Goal: Transaction & Acquisition: Purchase product/service

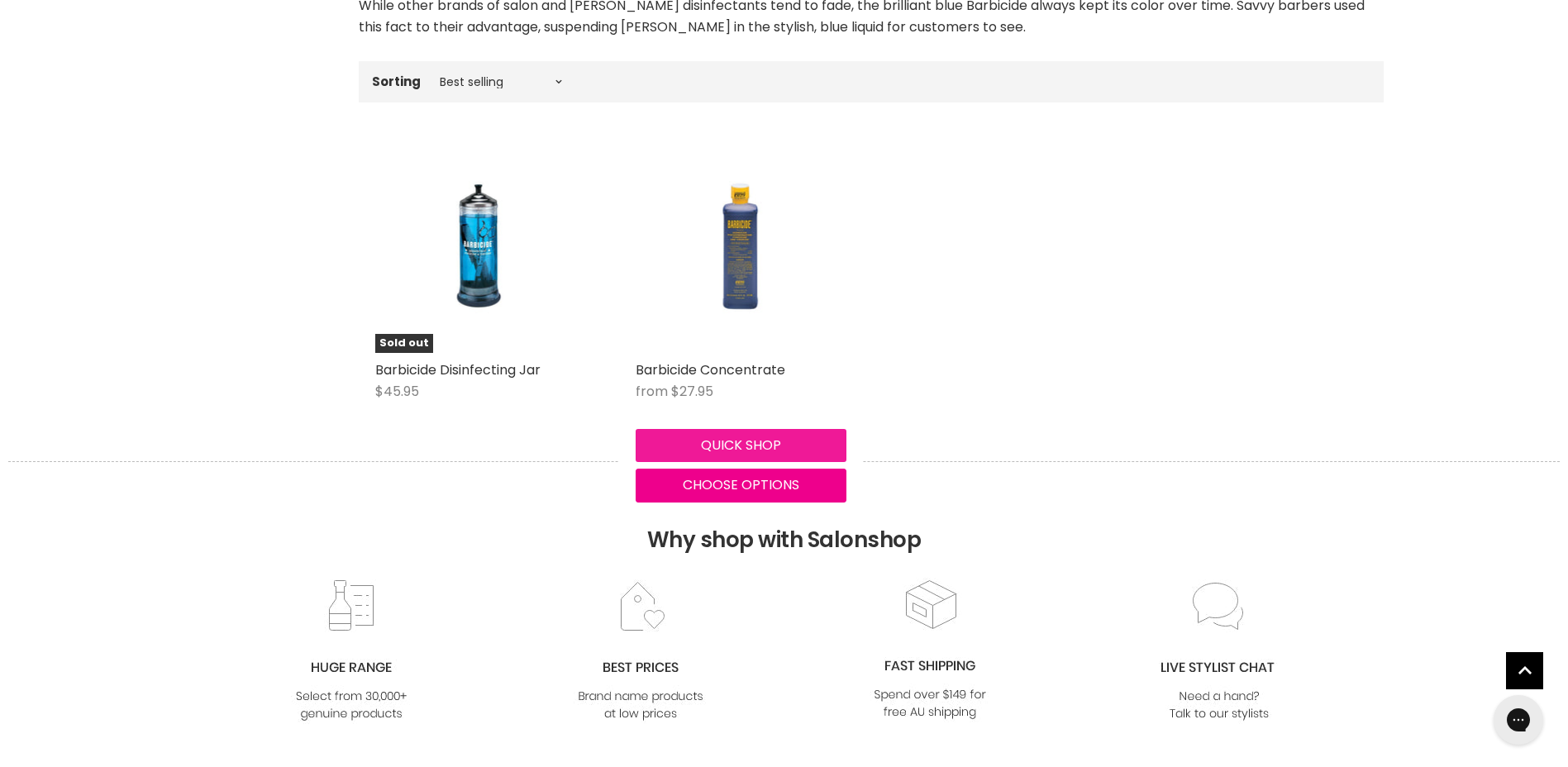
click at [696, 435] on button "Quick shop" at bounding box center [741, 445] width 211 height 33
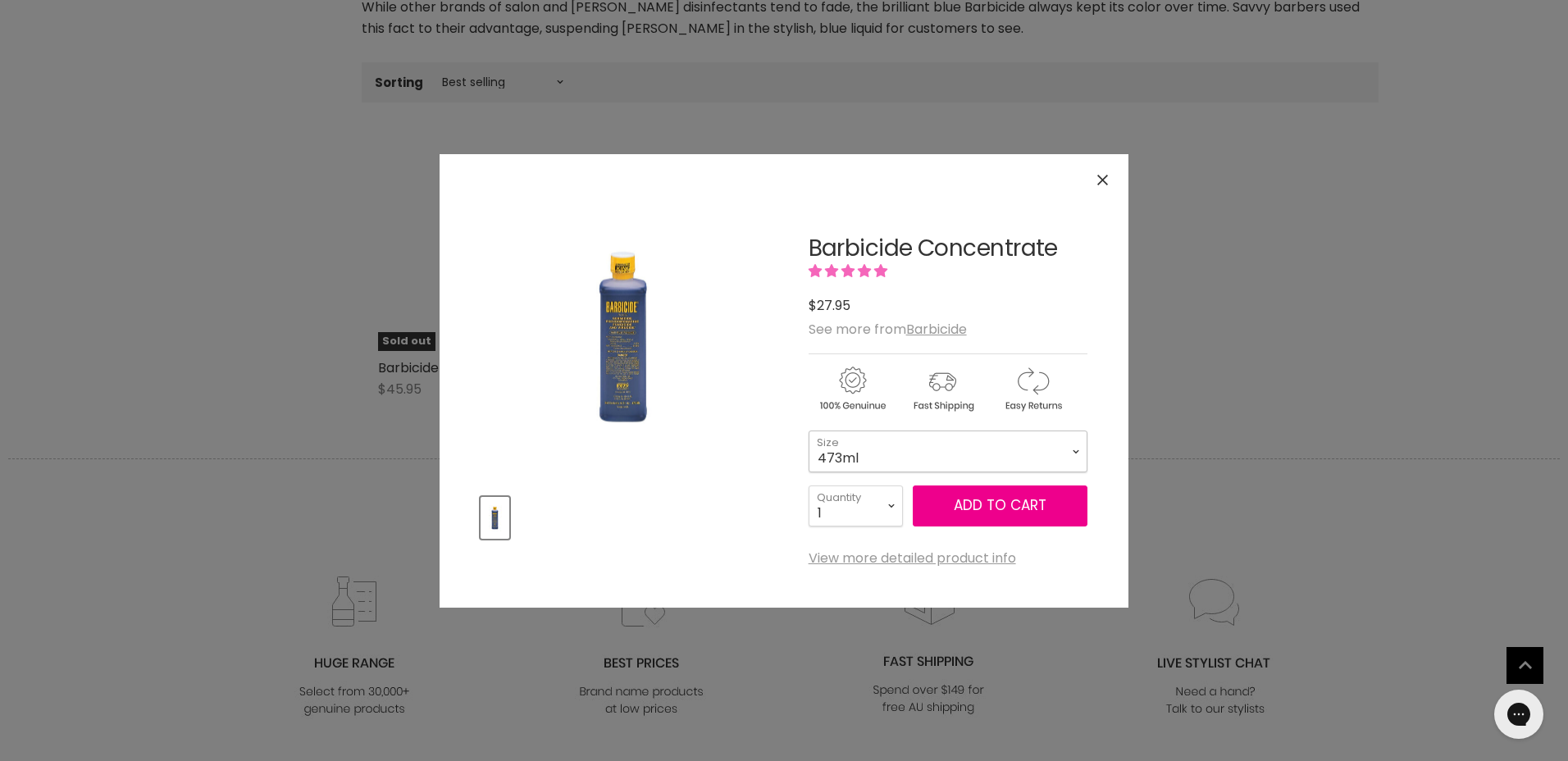
click at [830, 443] on select "473ml 1.89L" at bounding box center [948, 451] width 279 height 41
click at [808, 430] on select "473ml 1.89L" at bounding box center [948, 451] width 279 height 41
select select "1.89L"
click at [1014, 500] on button "Add to cart" at bounding box center [1000, 506] width 174 height 41
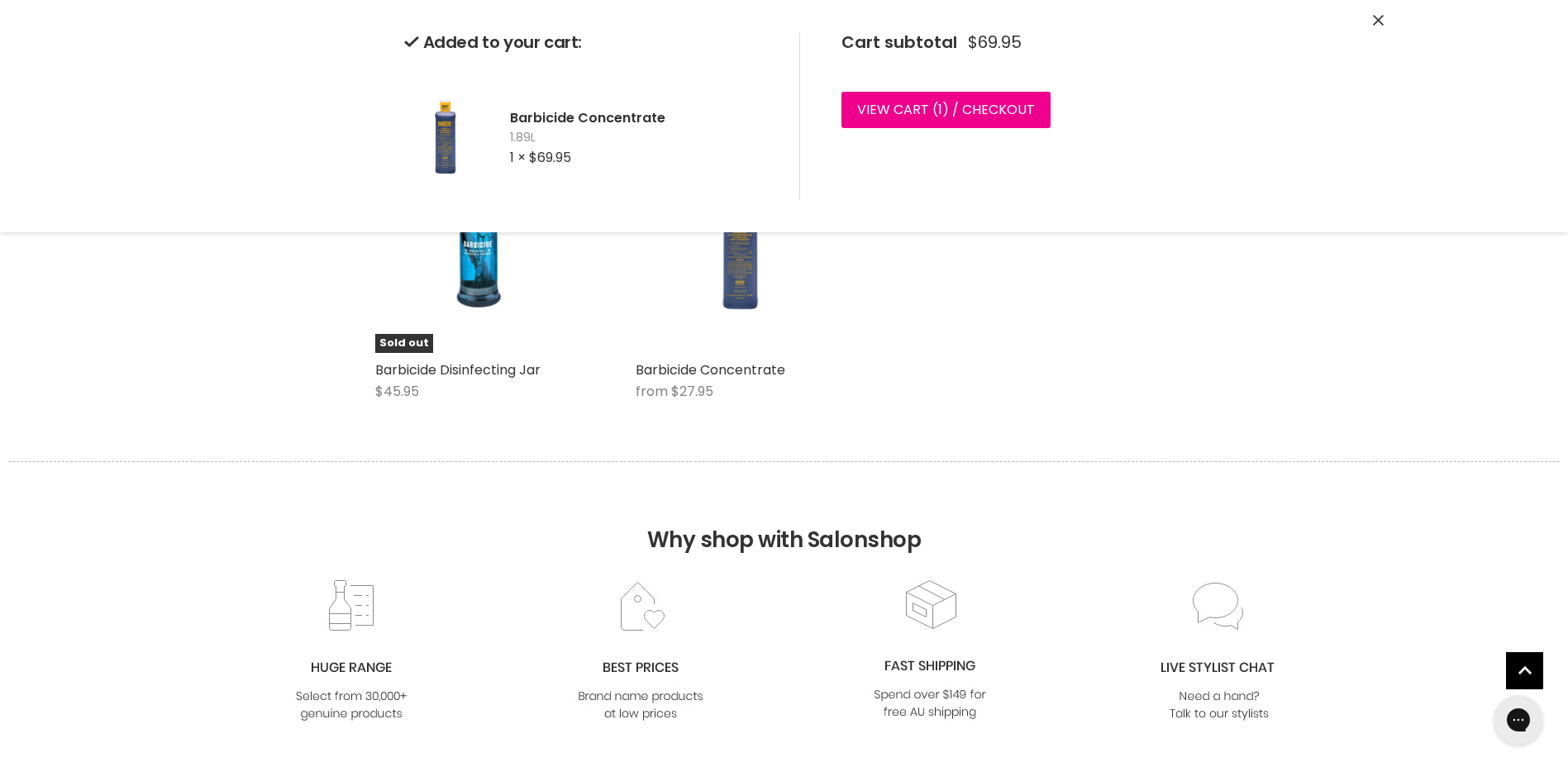
scroll to position [248, 0]
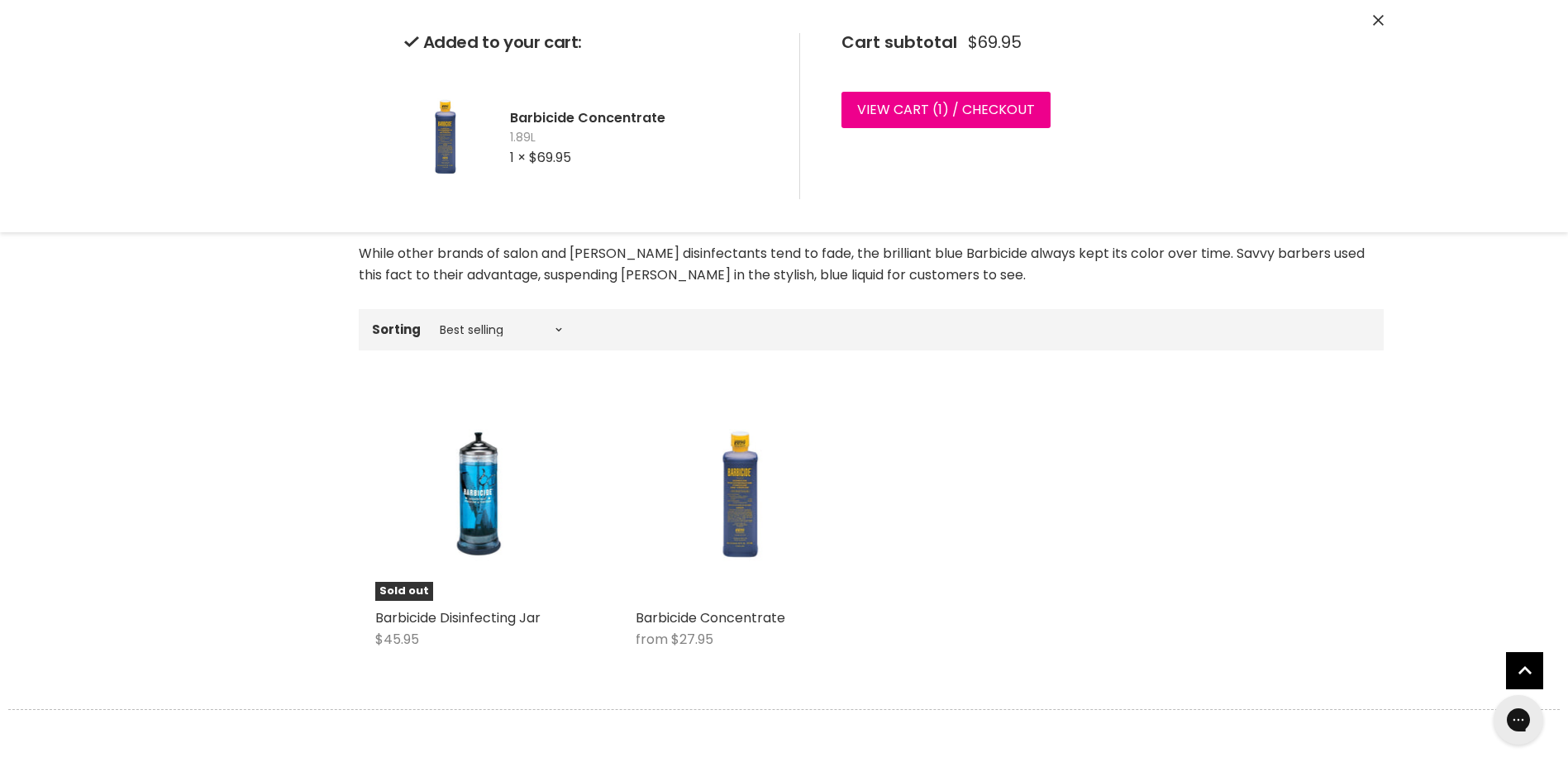
click at [1385, 29] on div "Added to your cart: Barbicide Concentrate 1.89L 1 × $69.95 Cart subtotal $69.95…" at bounding box center [784, 116] width 1240 height 232
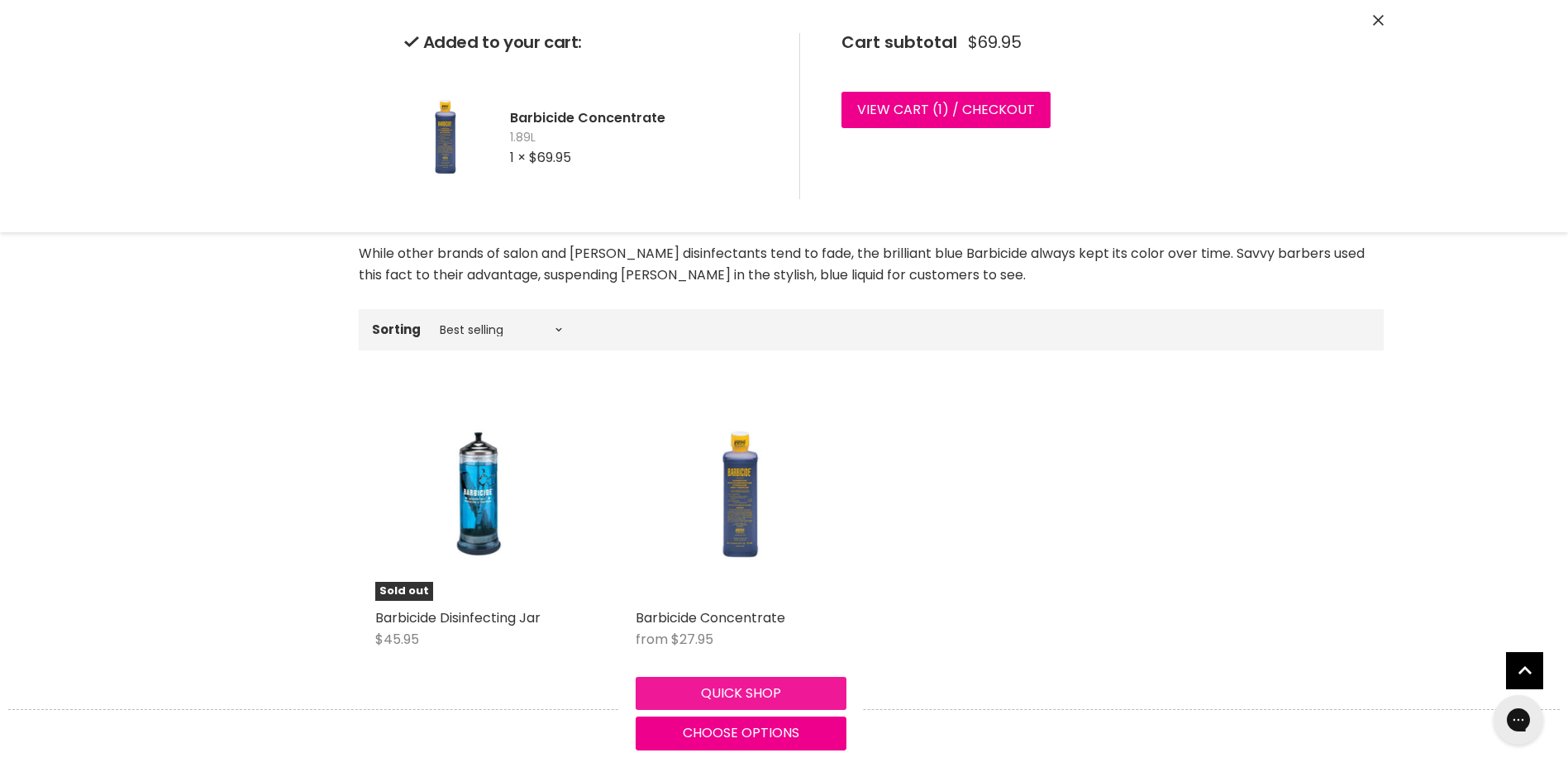
click at [716, 697] on div "Quick shop Choose options" at bounding box center [741, 710] width 218 height 80
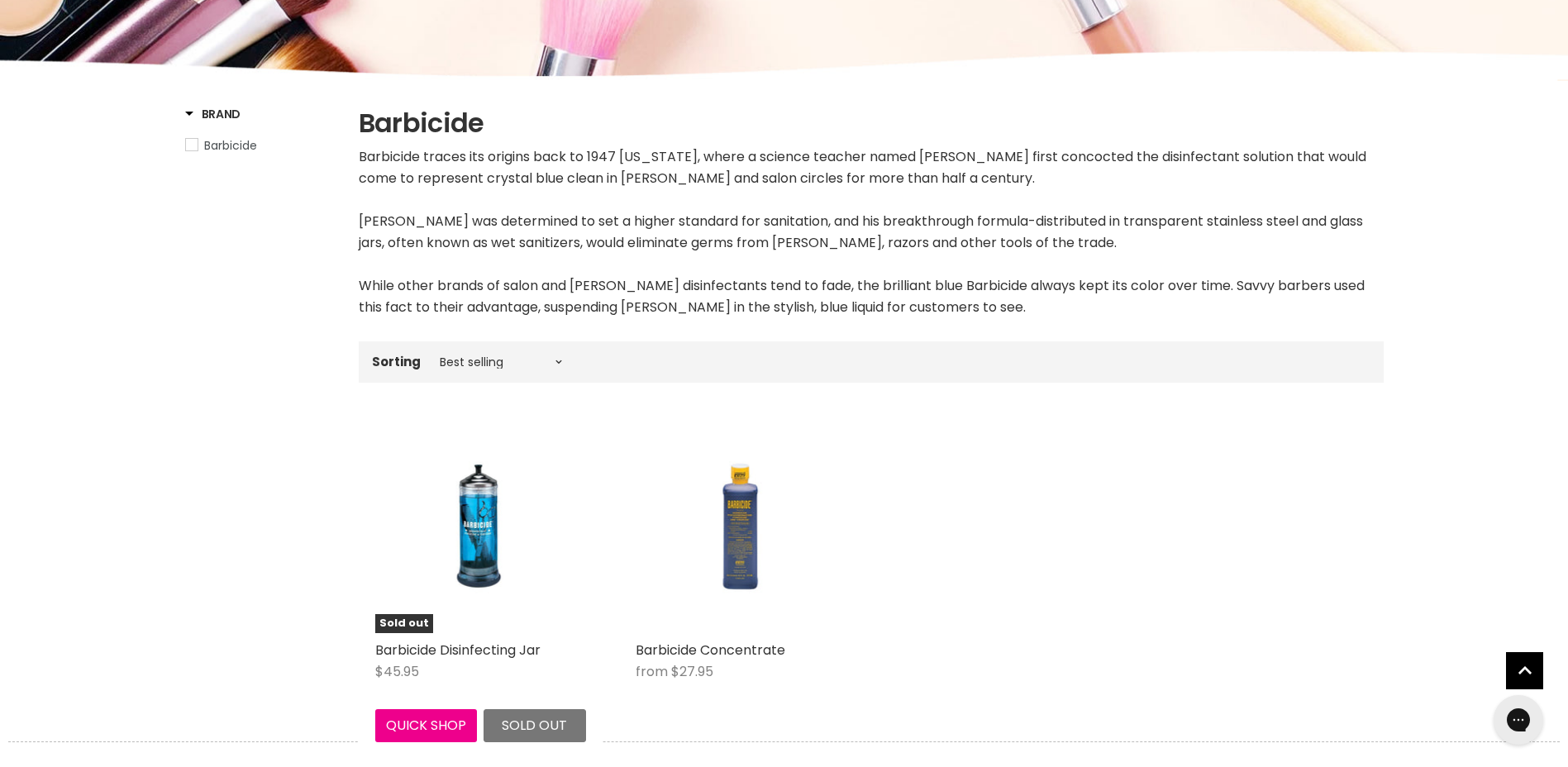
scroll to position [331, 0]
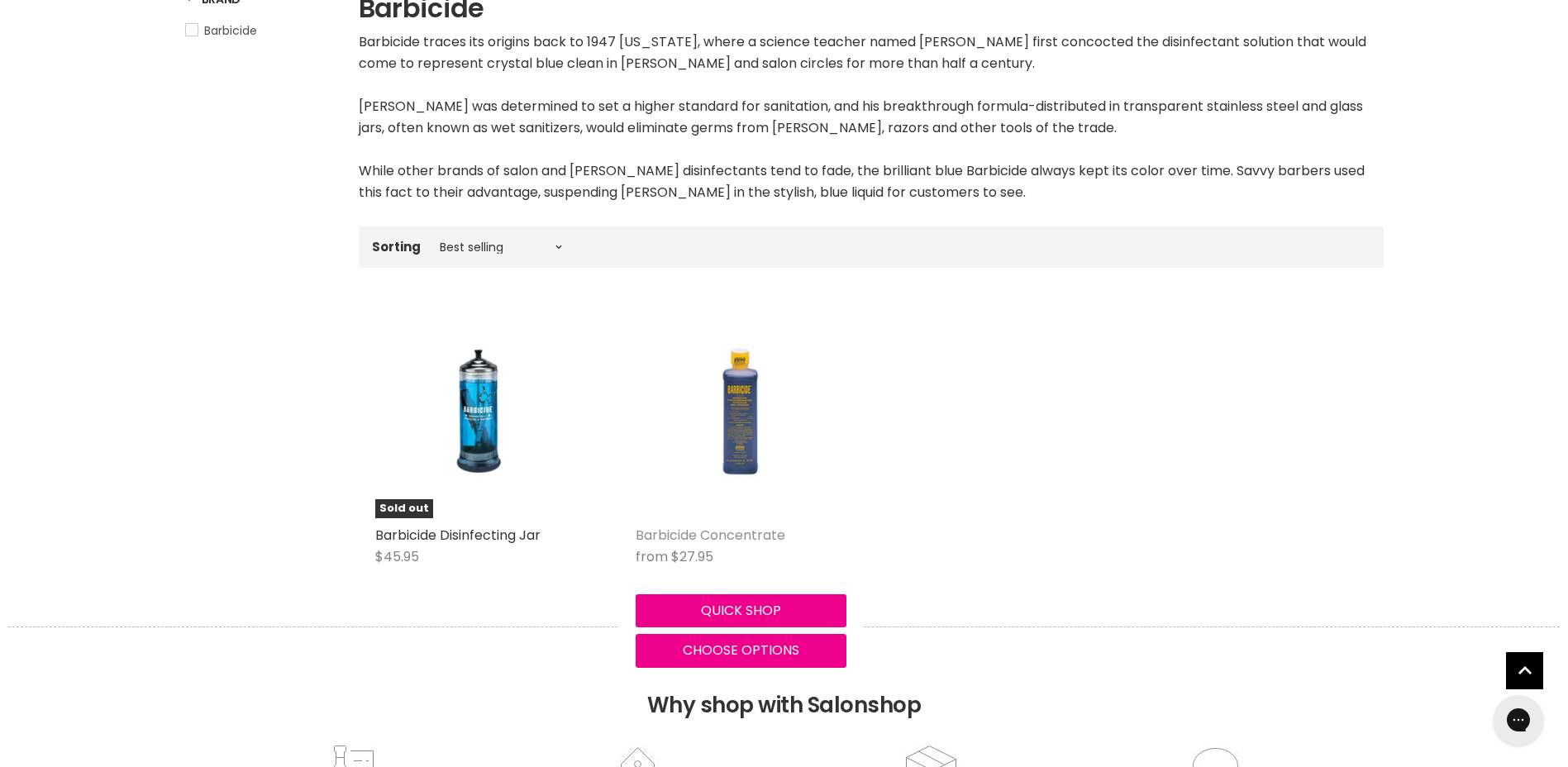
click at [699, 534] on link "Barbicide Concentrate" at bounding box center [710, 534] width 150 height 19
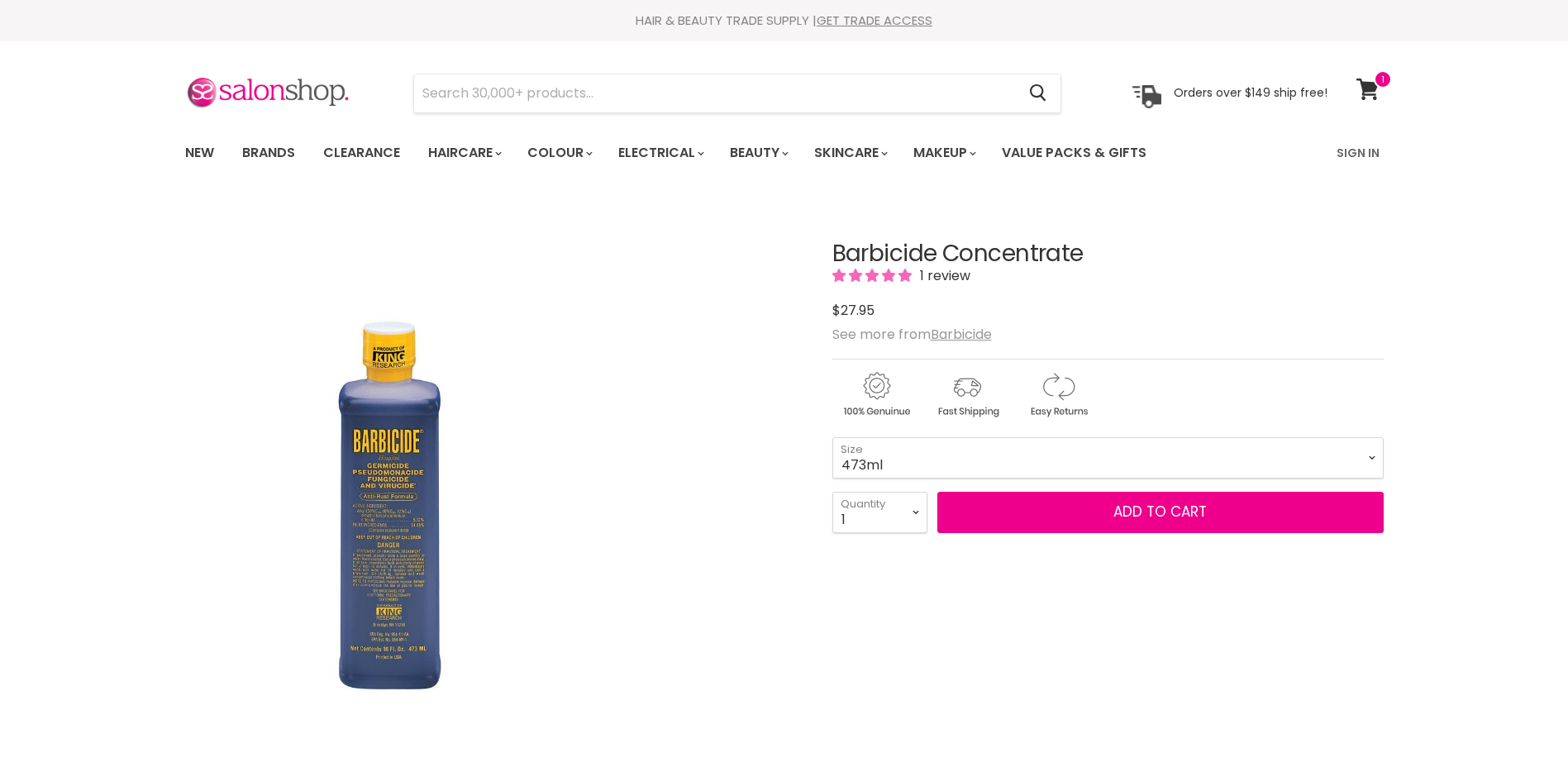
click at [416, 546] on img "Barbicide Concentrate image. Click or Scroll to Zoom." at bounding box center [390, 507] width 411 height 617
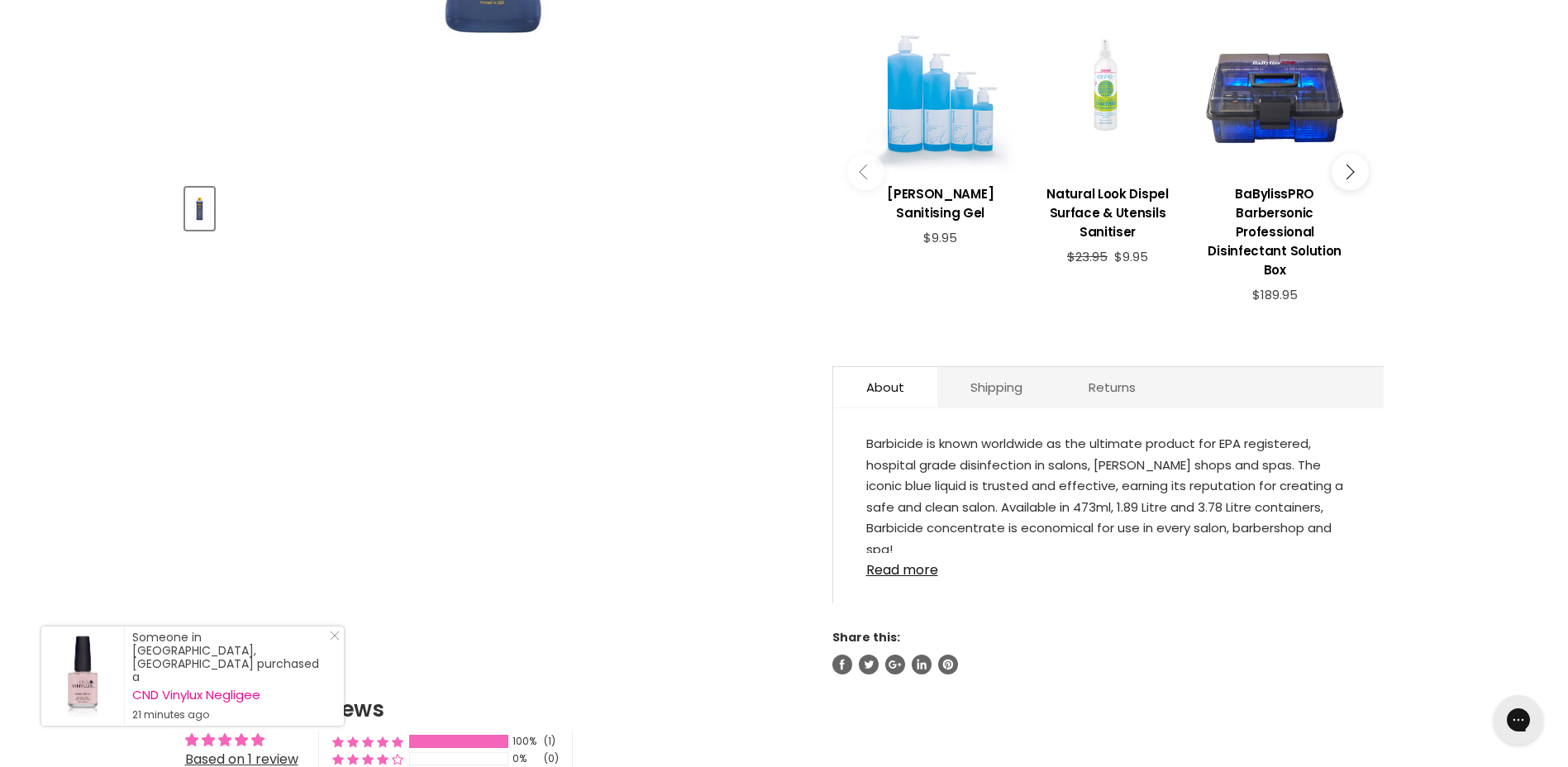
scroll to position [661, 0]
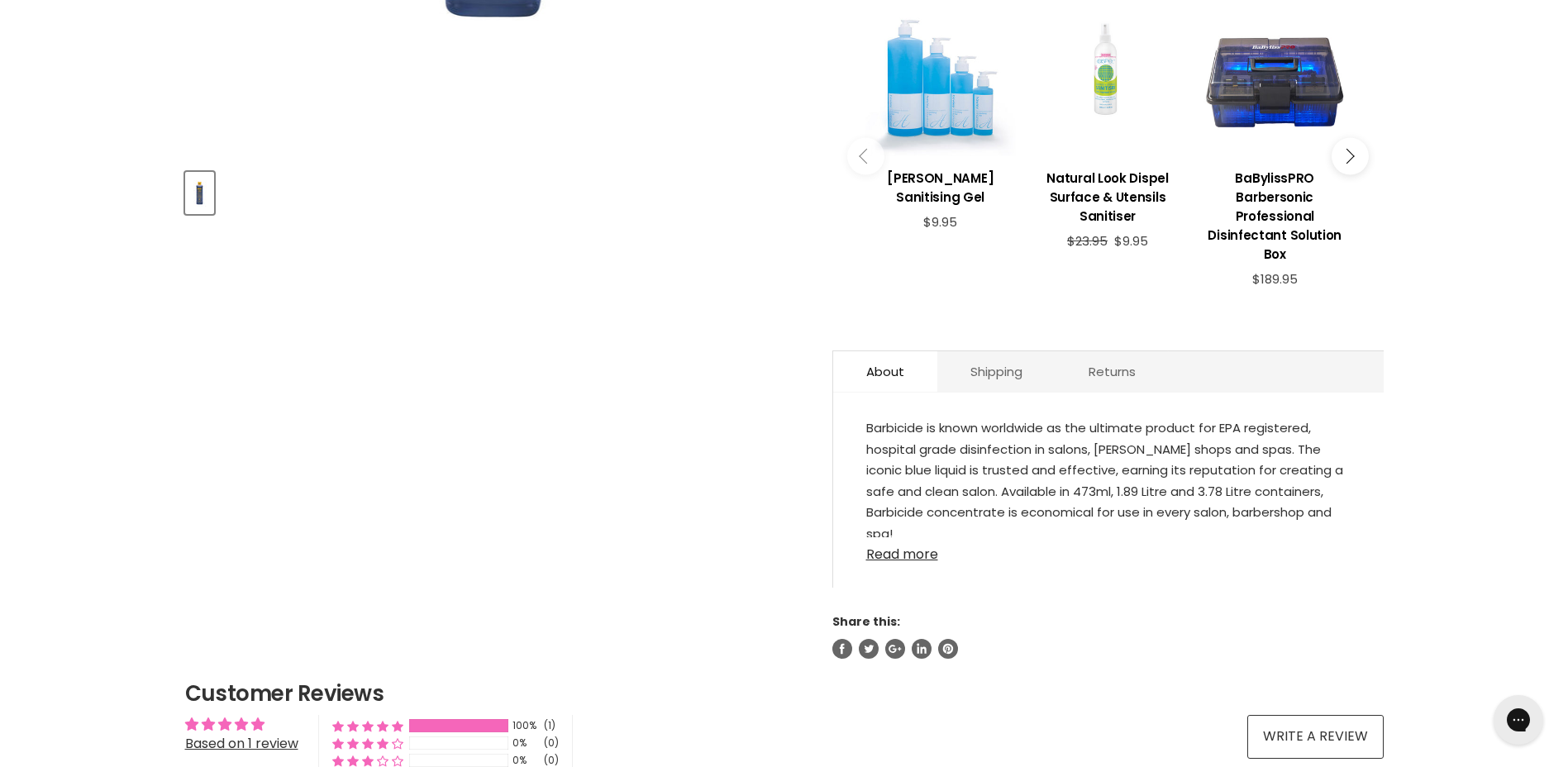
click at [913, 537] on link "Read more" at bounding box center [1108, 549] width 484 height 25
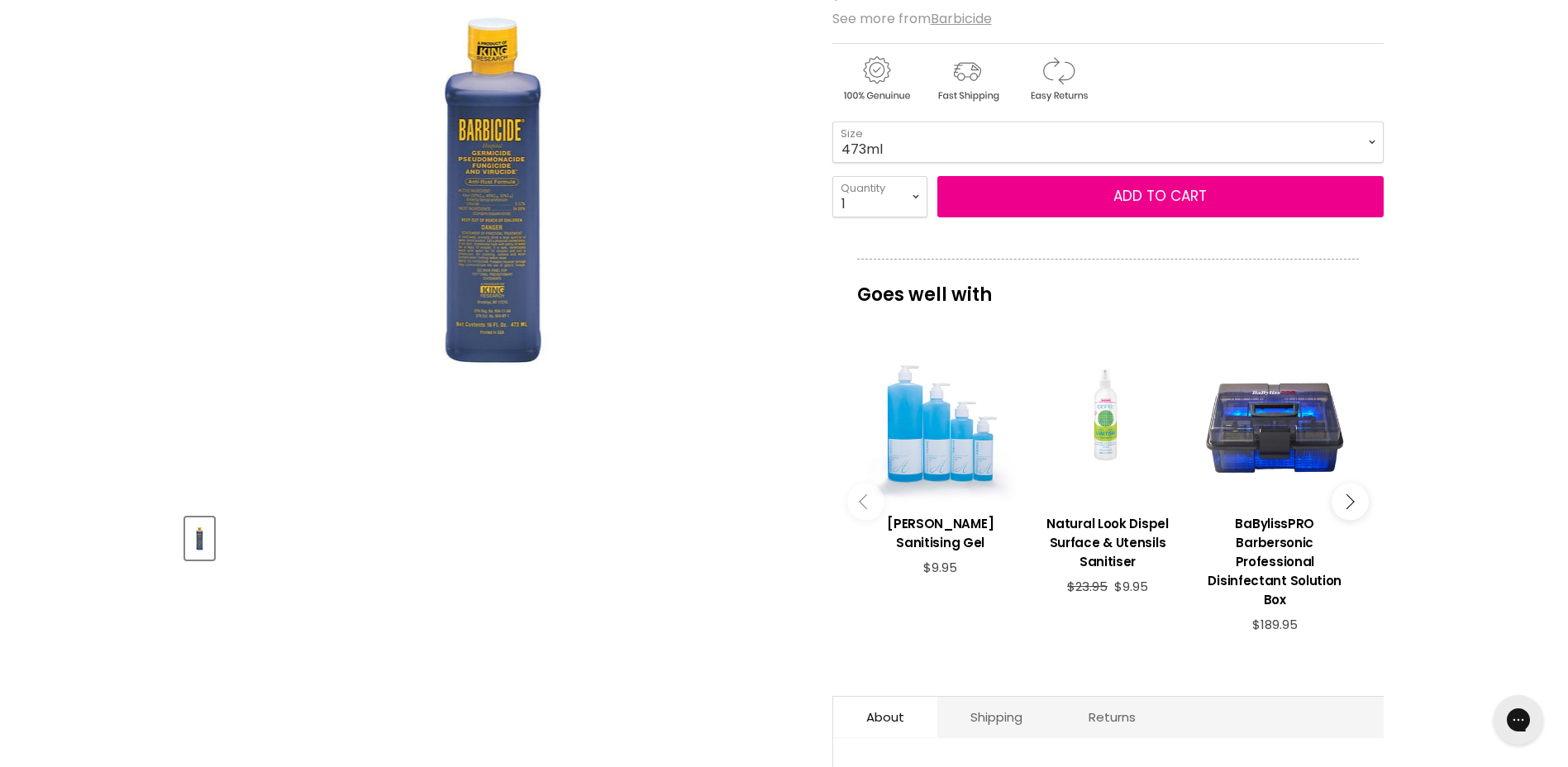
scroll to position [165, 0]
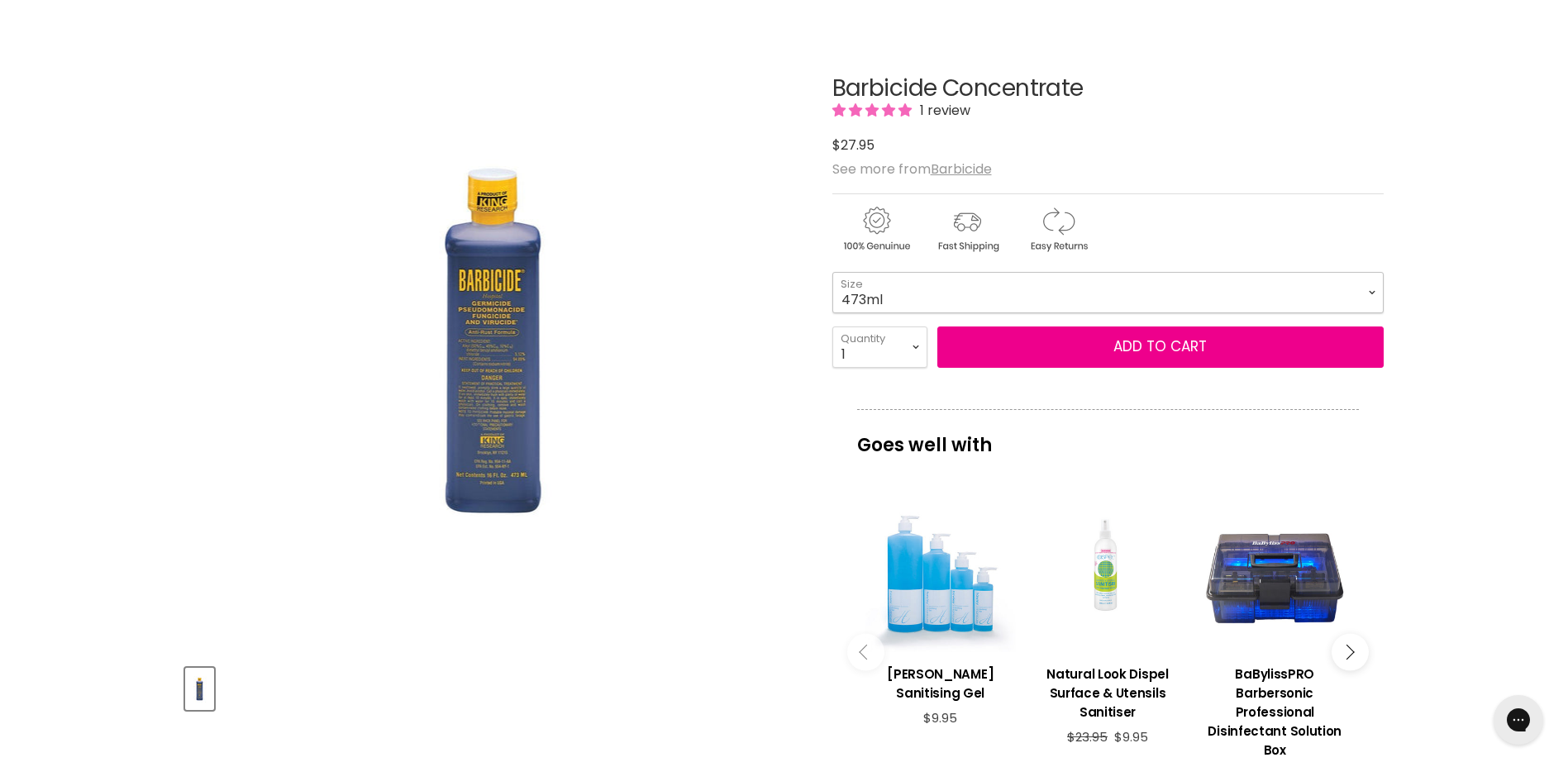
click at [863, 302] on select "473ml 1.89L" at bounding box center [1108, 292] width 551 height 41
click at [833, 271] on select "473ml 1.89L" at bounding box center [1108, 292] width 551 height 41
select select "1.89L"
click at [844, 307] on select "473ml 1.89L" at bounding box center [1108, 292] width 551 height 41
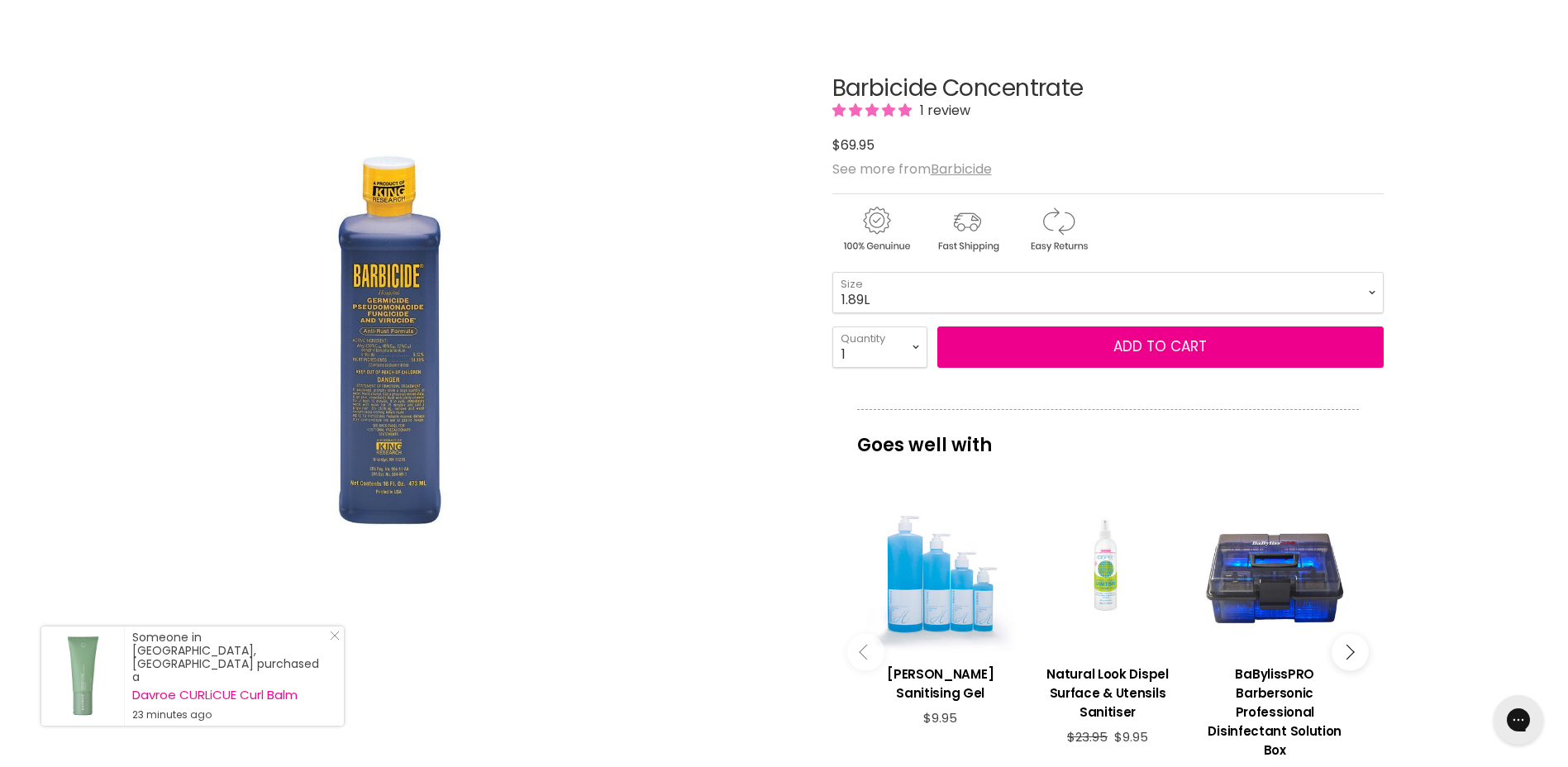
click at [784, 347] on div "Click or scroll to zoom Tap or pinch to zoom" at bounding box center [494, 343] width 618 height 617
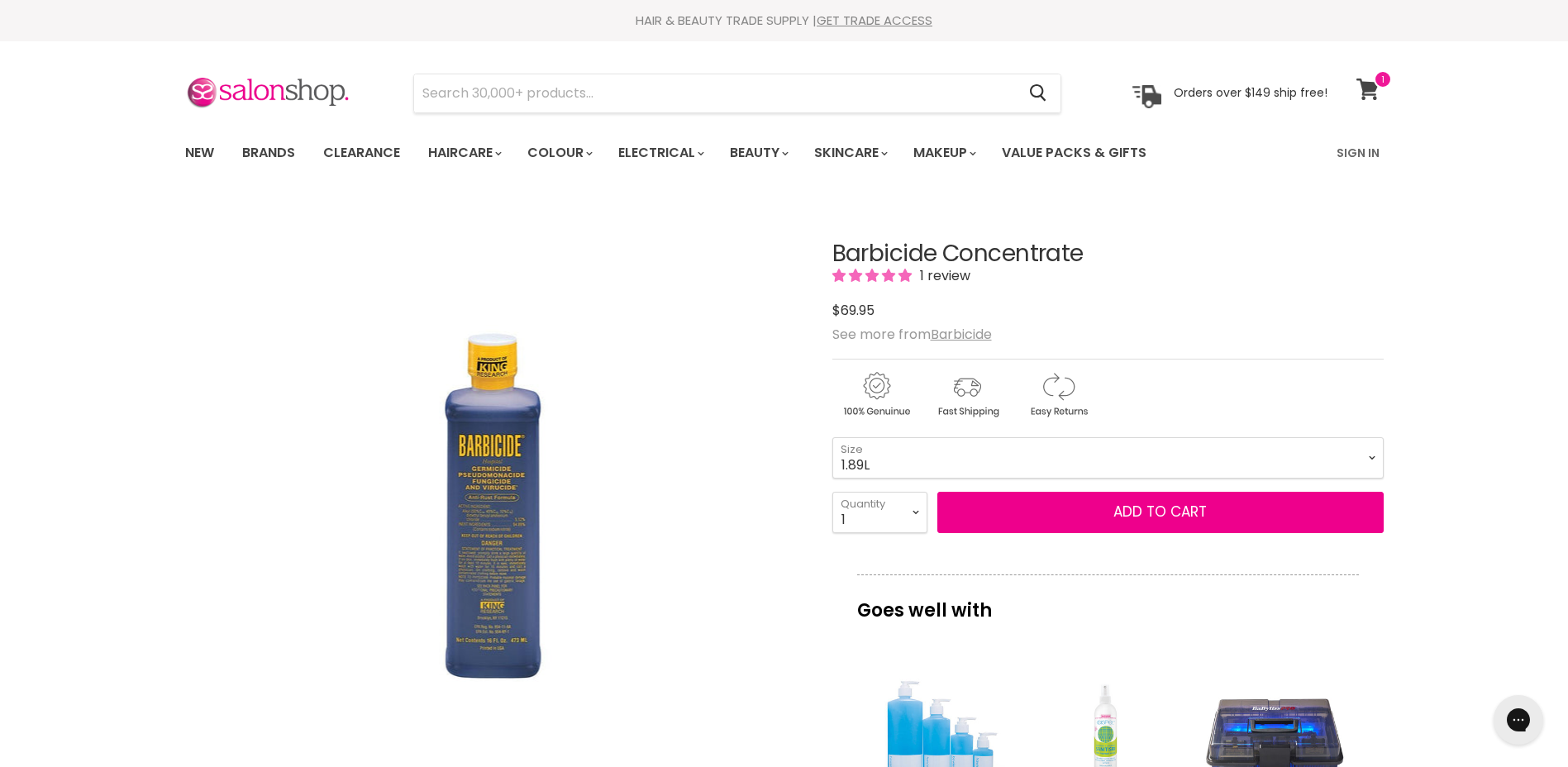
click at [1367, 95] on icon at bounding box center [1367, 90] width 22 height 22
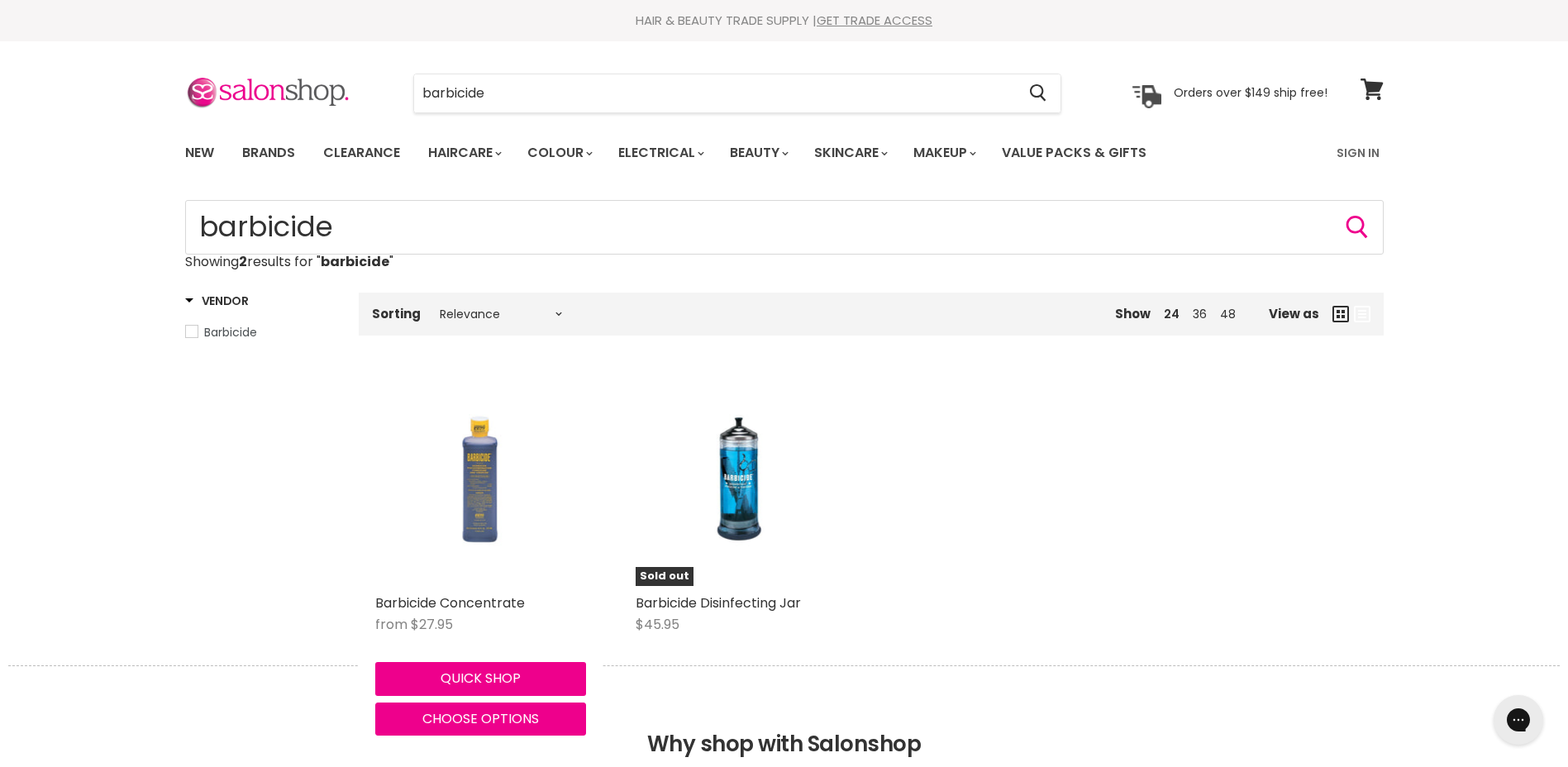
click at [507, 496] on img "Main content" at bounding box center [480, 480] width 141 height 211
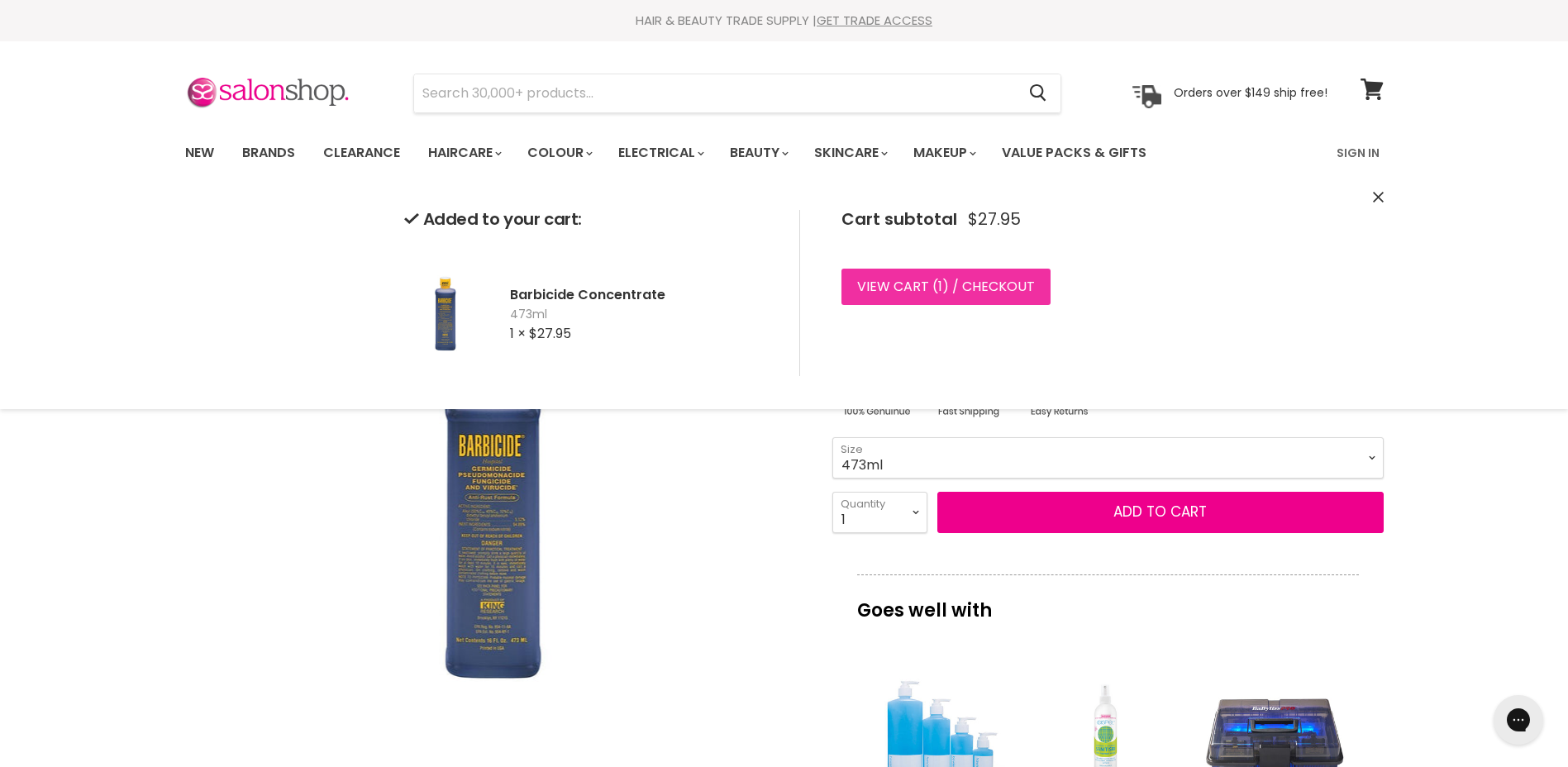
click at [1019, 292] on link "View cart ( 1 ) / Checkout" at bounding box center [946, 287] width 209 height 37
